Goal: Task Accomplishment & Management: Use online tool/utility

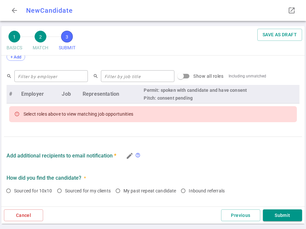
scroll to position [275, 0]
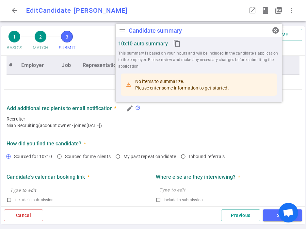
type textarea "He just recently got back in the market because he's looking for new challenges…"
radio input "true"
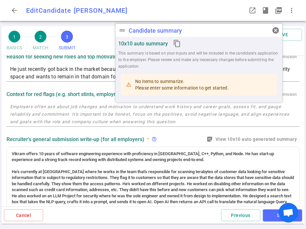
scroll to position [0, 0]
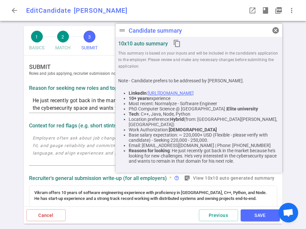
drag, startPoint x: 145, startPoint y: 10, endPoint x: 77, endPoint y: 10, distance: 67.7
click at [77, 10] on span "[PERSON_NAME]" at bounding box center [101, 11] width 54 height 8
copy span "[PERSON_NAME]"
click at [77, 99] on textarea "He just recently got back in the market because he's looking for new challenges…" at bounding box center [153, 104] width 241 height 15
click at [276, 32] on span "cancel" at bounding box center [276, 30] width 8 height 8
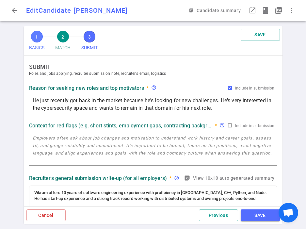
click at [38, 38] on span "1" at bounding box center [37, 37] width 12 height 12
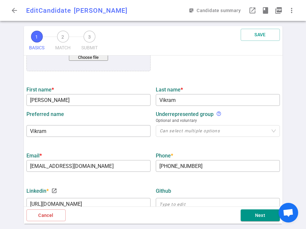
scroll to position [76, 0]
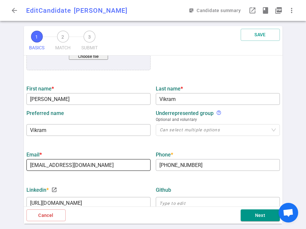
click at [95, 164] on input "[EMAIL_ADDRESS][DOMAIN_NAME]" at bounding box center [88, 165] width 124 height 10
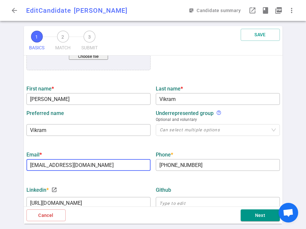
click at [95, 164] on input "[EMAIL_ADDRESS][DOMAIN_NAME]" at bounding box center [88, 165] width 124 height 10
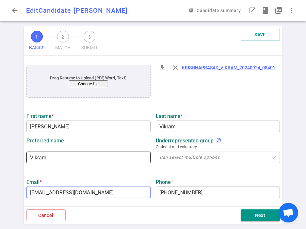
scroll to position [0, 0]
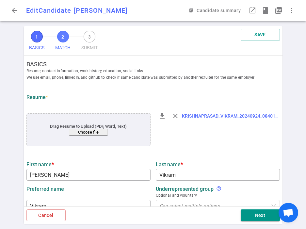
click at [65, 38] on span "2" at bounding box center [63, 37] width 12 height 12
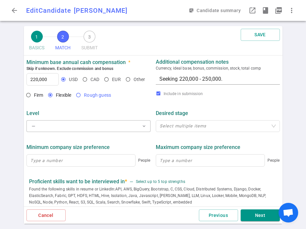
scroll to position [259, 0]
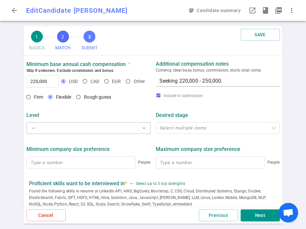
click at [91, 38] on span "3" at bounding box center [90, 37] width 12 height 12
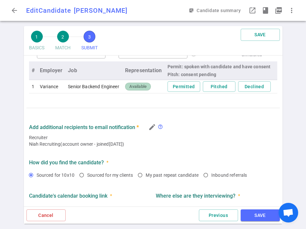
scroll to position [333, 0]
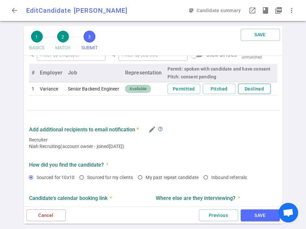
click at [254, 94] on button "Declined" at bounding box center [254, 89] width 33 height 11
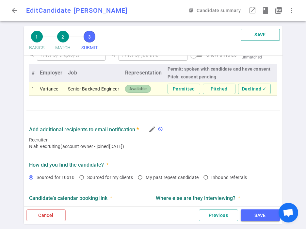
click at [258, 35] on button "SAVE" at bounding box center [260, 35] width 39 height 12
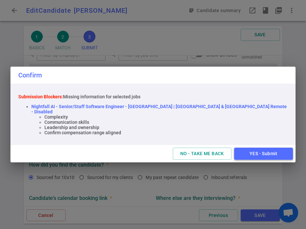
click at [234, 152] on button "YES - Submit" at bounding box center [263, 154] width 59 height 12
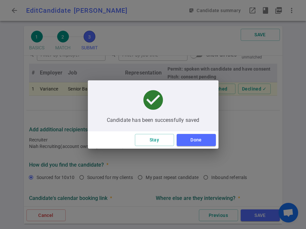
click at [195, 148] on div "Stay Done" at bounding box center [153, 139] width 131 height 17
click at [194, 141] on button "Done" at bounding box center [196, 140] width 39 height 12
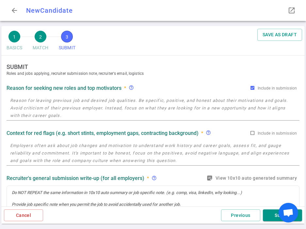
type textarea "not active yet but starting to look for new challenges. Been in current role fo…"
radio input "true"
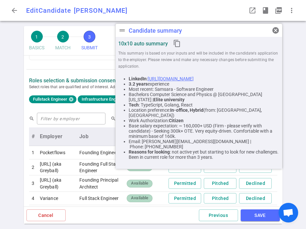
scroll to position [275, 0]
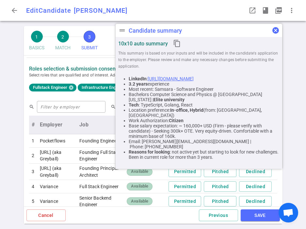
click at [277, 30] on span "cancel" at bounding box center [276, 30] width 8 height 8
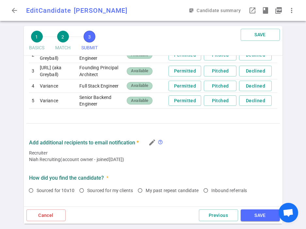
scroll to position [375, 0]
click at [262, 92] on button "Declined" at bounding box center [255, 86] width 33 height 11
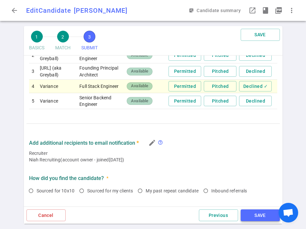
click at [256, 214] on button "SAVE" at bounding box center [260, 216] width 39 height 12
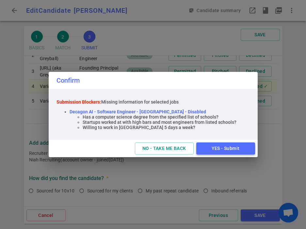
click at [224, 148] on button "YES - Submit" at bounding box center [226, 149] width 59 height 12
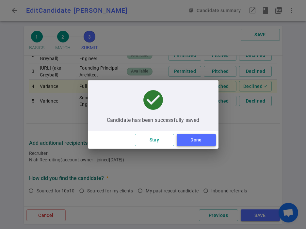
click at [194, 143] on button "Done" at bounding box center [196, 140] width 39 height 12
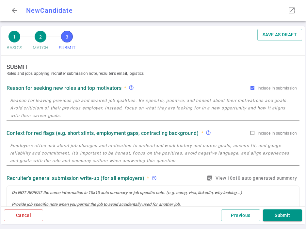
radio input "true"
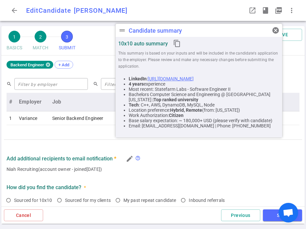
scroll to position [275, 0]
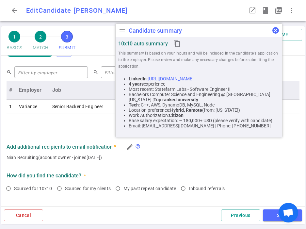
click at [276, 30] on span "cancel" at bounding box center [276, 30] width 8 height 8
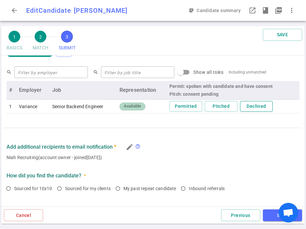
click at [250, 107] on button "Declined" at bounding box center [256, 106] width 33 height 11
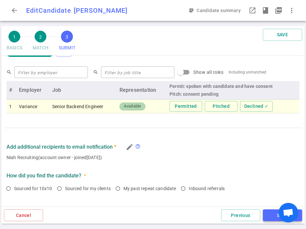
click at [267, 220] on button "SAVE" at bounding box center [282, 216] width 39 height 12
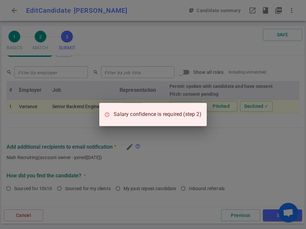
click at [199, 144] on div "Salary confidence is required (step 2)" at bounding box center [153, 114] width 306 height 229
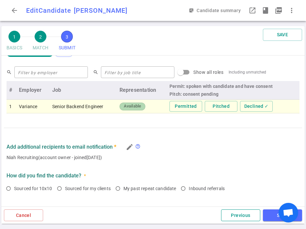
click at [233, 214] on button "Previous" at bounding box center [240, 216] width 39 height 12
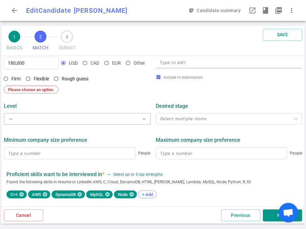
scroll to position [207, 0]
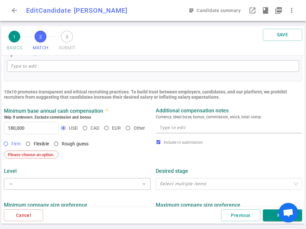
click at [15, 143] on span "Firm" at bounding box center [15, 143] width 9 height 5
click at [11, 143] on input "Firm" at bounding box center [5, 143] width 11 height 11
radio input "true"
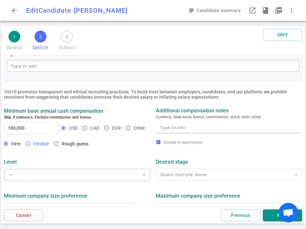
click at [41, 143] on span "Flexible" at bounding box center [41, 143] width 15 height 5
click at [34, 143] on input "Flexible" at bounding box center [28, 143] width 11 height 11
radio input "true"
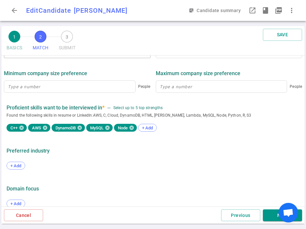
scroll to position [339, 0]
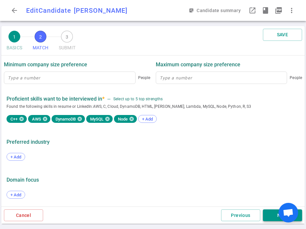
click at [271, 215] on button "Next" at bounding box center [282, 216] width 39 height 12
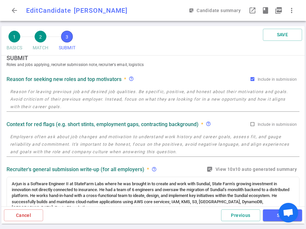
scroll to position [0, 0]
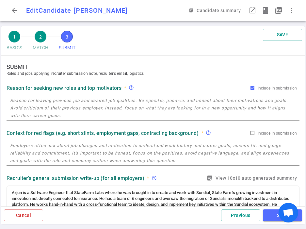
click at [271, 215] on button "SAVE" at bounding box center [282, 216] width 39 height 12
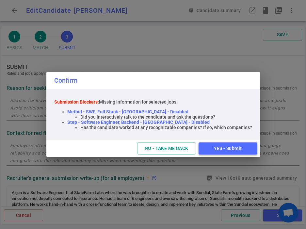
click at [232, 148] on button "YES - Submit" at bounding box center [228, 149] width 59 height 12
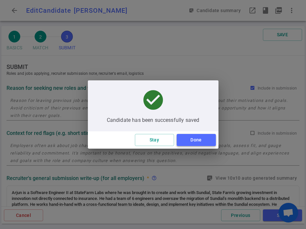
click at [204, 137] on button "Done" at bounding box center [196, 140] width 39 height 12
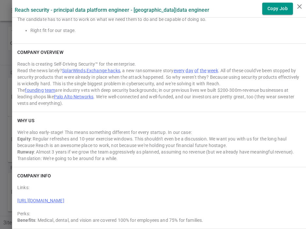
scroll to position [571, 0]
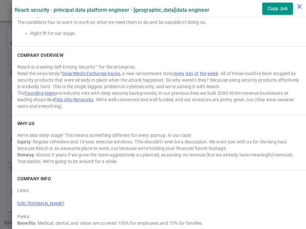
click at [299, 9] on icon "close" at bounding box center [300, 7] width 8 height 8
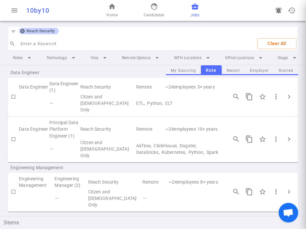
scroll to position [0, 0]
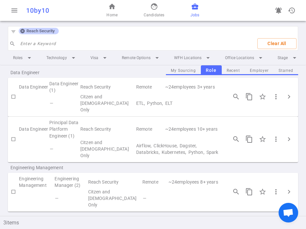
click at [24, 30] on icon at bounding box center [22, 31] width 4 height 4
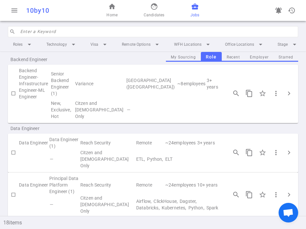
click at [24, 30] on input "search" at bounding box center [157, 31] width 274 height 10
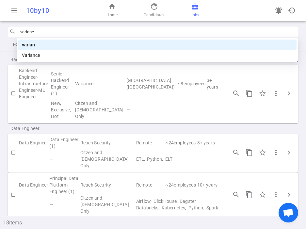
type input "variance"
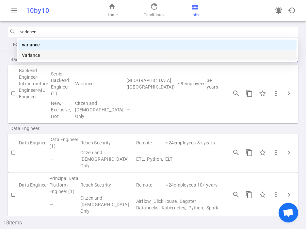
click at [27, 55] on div "Variance" at bounding box center [157, 55] width 271 height 7
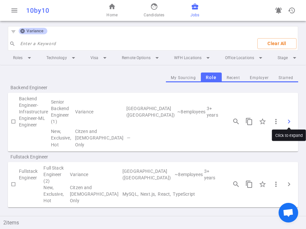
click at [288, 118] on span "chevron_right" at bounding box center [290, 122] width 8 height 8
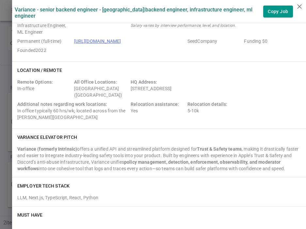
scroll to position [27, 0]
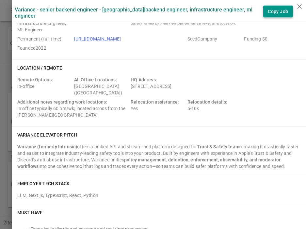
click at [277, 9] on button "Copy Job" at bounding box center [279, 12] width 30 height 12
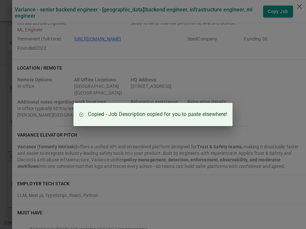
click at [269, 22] on div "Copied - Job Description copied for you to paste elsewhere!" at bounding box center [153, 114] width 306 height 229
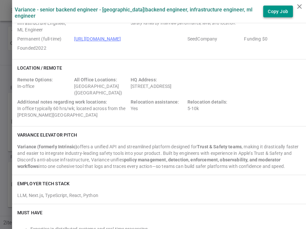
click at [275, 16] on button "Copy Job" at bounding box center [279, 12] width 30 height 12
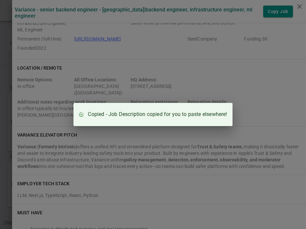
click at [101, 154] on div "Copied - Job Description copied for you to paste elsewhere!" at bounding box center [153, 114] width 306 height 229
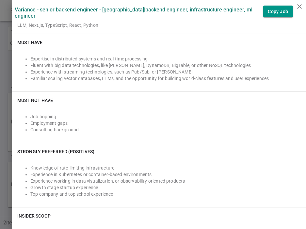
scroll to position [197, 0]
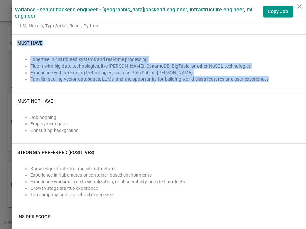
drag, startPoint x: 17, startPoint y: 42, endPoint x: 285, endPoint y: 80, distance: 270.2
click at [285, 80] on div "Must Have Expertise in distributed systems and real-time processing Fluent with…" at bounding box center [159, 64] width 294 height 58
copy div "Must Have Expertise in distributed systems and real-time processing Fluent with…"
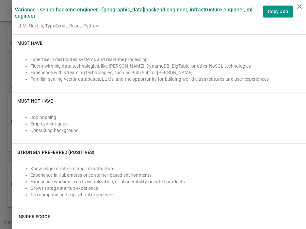
click at [98, 135] on div "Job hopping Employment gaps Consulting background" at bounding box center [159, 124] width 284 height 29
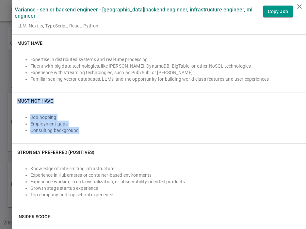
drag, startPoint x: 94, startPoint y: 134, endPoint x: 15, endPoint y: 100, distance: 85.7
click at [15, 100] on div "Must NOT Have Job hopping Employment gaps Consulting background" at bounding box center [159, 118] width 294 height 51
copy div "Must NOT Have Job hopping Employment gaps Consulting background"
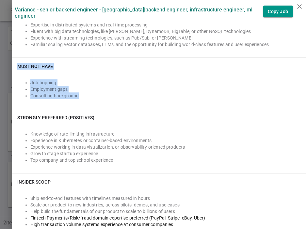
scroll to position [251, 0]
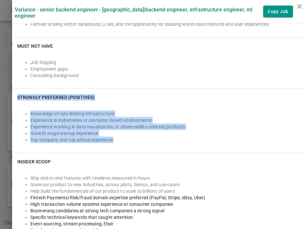
drag, startPoint x: 123, startPoint y: 141, endPoint x: 17, endPoint y: 98, distance: 114.1
click at [17, 98] on div "Strongly Preferred (Positives) Knowledge of rate-limiting infrastructure Experi…" at bounding box center [159, 121] width 294 height 64
copy div "Strongly Preferred (Positives) Knowledge of rate-limiting infrastructure Experi…"
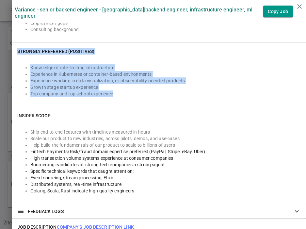
scroll to position [308, 0]
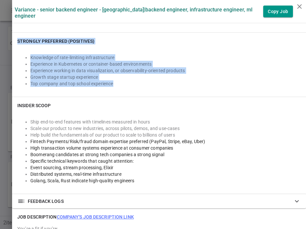
click at [72, 119] on li "Ship end-to-end features with timelines measured in hours" at bounding box center [165, 122] width 271 height 7
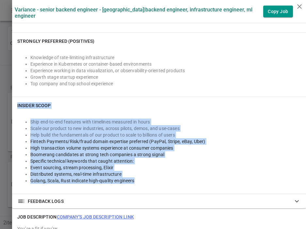
drag, startPoint x: 17, startPoint y: 105, endPoint x: 147, endPoint y: 179, distance: 149.8
click at [147, 179] on div "INSIDER SCOOP Ship end-to-end features with timelines measured in hours Scale o…" at bounding box center [159, 145] width 294 height 97
copy div "INSIDER SCOOP Ship end-to-end features with timelines measured in hours Scale o…"
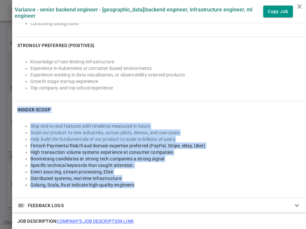
scroll to position [303, 0]
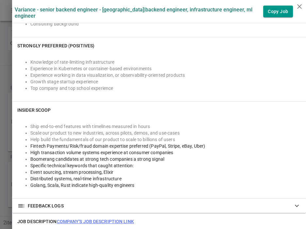
click at [2, 63] on div at bounding box center [153, 114] width 306 height 229
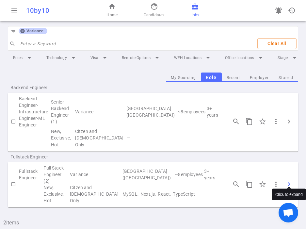
click at [289, 181] on span "chevron_right" at bounding box center [290, 185] width 8 height 8
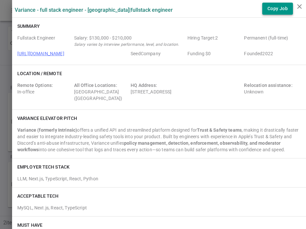
click at [277, 11] on button "Copy Job" at bounding box center [278, 9] width 31 height 12
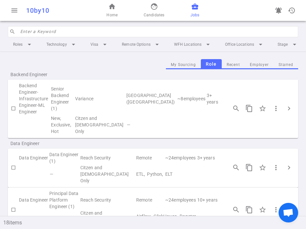
click at [58, 33] on input "search" at bounding box center [157, 31] width 274 height 10
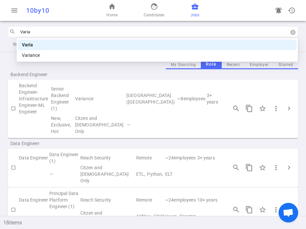
type input "Varian"
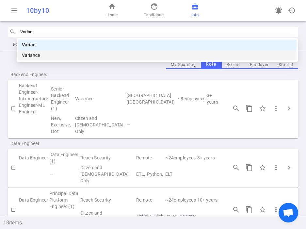
click at [45, 55] on div "Variance" at bounding box center [157, 55] width 271 height 7
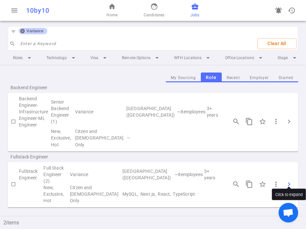
click at [290, 181] on span "chevron_right" at bounding box center [290, 185] width 8 height 8
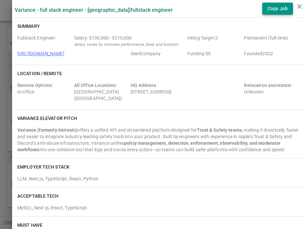
click at [279, 7] on button "Copy Job" at bounding box center [278, 9] width 31 height 12
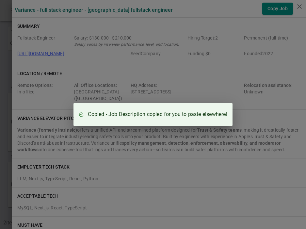
click at [102, 43] on div "Copied - Job Description copied for you to paste elsewhere!" at bounding box center [153, 114] width 306 height 229
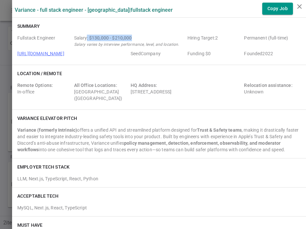
drag, startPoint x: 133, startPoint y: 37, endPoint x: 86, endPoint y: 38, distance: 47.1
click at [86, 38] on div "Salary: $130,000 - $210,000" at bounding box center [129, 38] width 111 height 7
click at [105, 37] on div "Salary: $130,000 - $210,000" at bounding box center [129, 38] width 111 height 7
drag, startPoint x: 133, startPoint y: 36, endPoint x: 90, endPoint y: 37, distance: 42.8
click at [90, 37] on div "Salary: $130,000 - $210,000" at bounding box center [129, 38] width 111 height 7
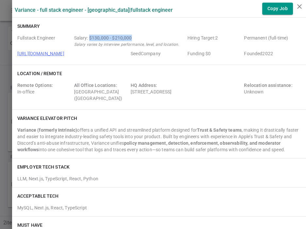
copy div "$130,000 - $210,000"
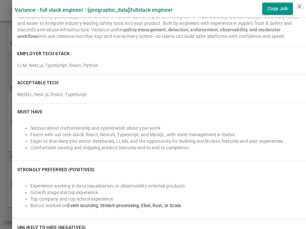
scroll to position [121, 0]
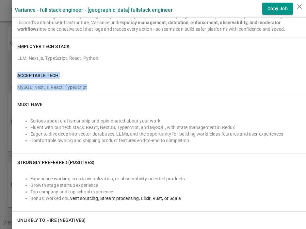
drag, startPoint x: 90, startPoint y: 87, endPoint x: 16, endPoint y: 76, distance: 74.4
click at [16, 76] on div "ACCEPTABLE TECH MySQL, Next.js, React, TypeScript" at bounding box center [159, 81] width 294 height 29
copy div "ACCEPTABLE TECH MySQL, Next.js, React, TypeScript"
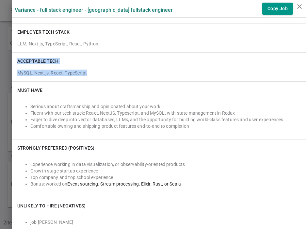
scroll to position [136, 0]
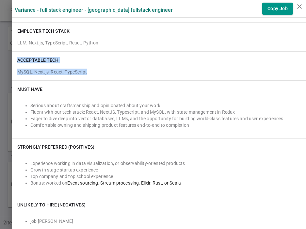
click at [157, 115] on li "Eager to dive deep into vector databases, LLMs, and the opportunity for buildin…" at bounding box center [165, 118] width 271 height 7
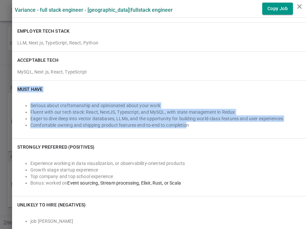
drag, startPoint x: 187, startPoint y: 125, endPoint x: 14, endPoint y: 90, distance: 177.0
click at [14, 90] on div "Must Have Serious about craftsmanship and opinionated about your work Fluent wi…" at bounding box center [159, 110] width 294 height 58
copy div "Must Have Serious about craftsmanship and opinionated about your work Fluent wi…"
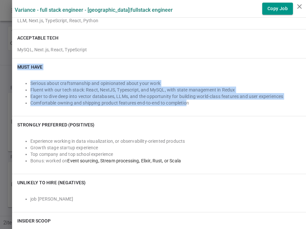
scroll to position [181, 0]
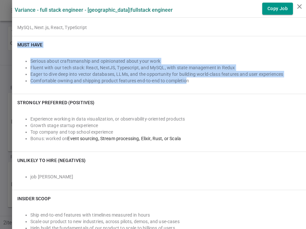
click at [181, 135] on li "Top company and top school experience" at bounding box center [165, 132] width 271 height 7
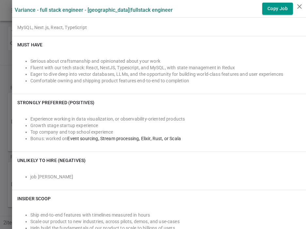
drag, startPoint x: 187, startPoint y: 141, endPoint x: 12, endPoint y: 103, distance: 178.7
click at [12, 103] on div "Strongly Preferred (Positives) Experience working in data visualization, or obs…" at bounding box center [159, 123] width 294 height 58
copy div "Strongly Preferred (Positives) Experience working in data visualization, or obs…"
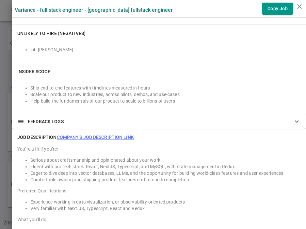
scroll to position [313, 0]
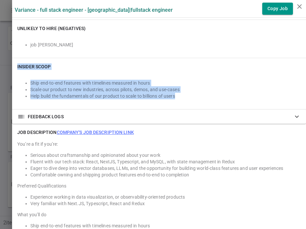
drag, startPoint x: 185, startPoint y: 94, endPoint x: 17, endPoint y: 65, distance: 170.0
click at [17, 65] on div "INSIDER SCOOP Ship end-to-end features with timelines measured in hours Scale o…" at bounding box center [159, 83] width 294 height 51
copy div "INSIDER SCOOP Ship end-to-end features with timelines measured in hours Scale o…"
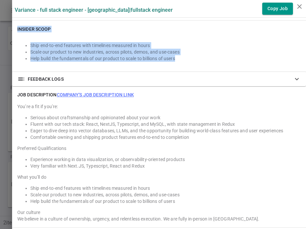
scroll to position [351, 0]
click at [274, 9] on button "Copy Job" at bounding box center [278, 9] width 31 height 12
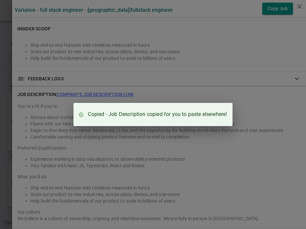
click at [113, 89] on div "Copied - Job Description copied for you to paste elsewhere!" at bounding box center [153, 114] width 306 height 229
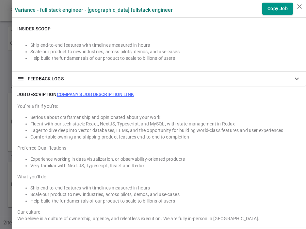
click at [6, 50] on div at bounding box center [153, 114] width 306 height 229
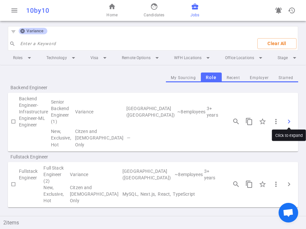
click at [291, 118] on span "chevron_right" at bounding box center [290, 122] width 8 height 8
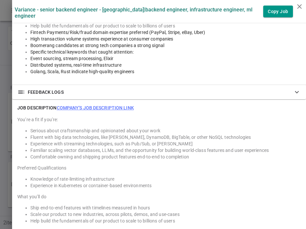
scroll to position [412, 0]
